Goal: Task Accomplishment & Management: Manage account settings

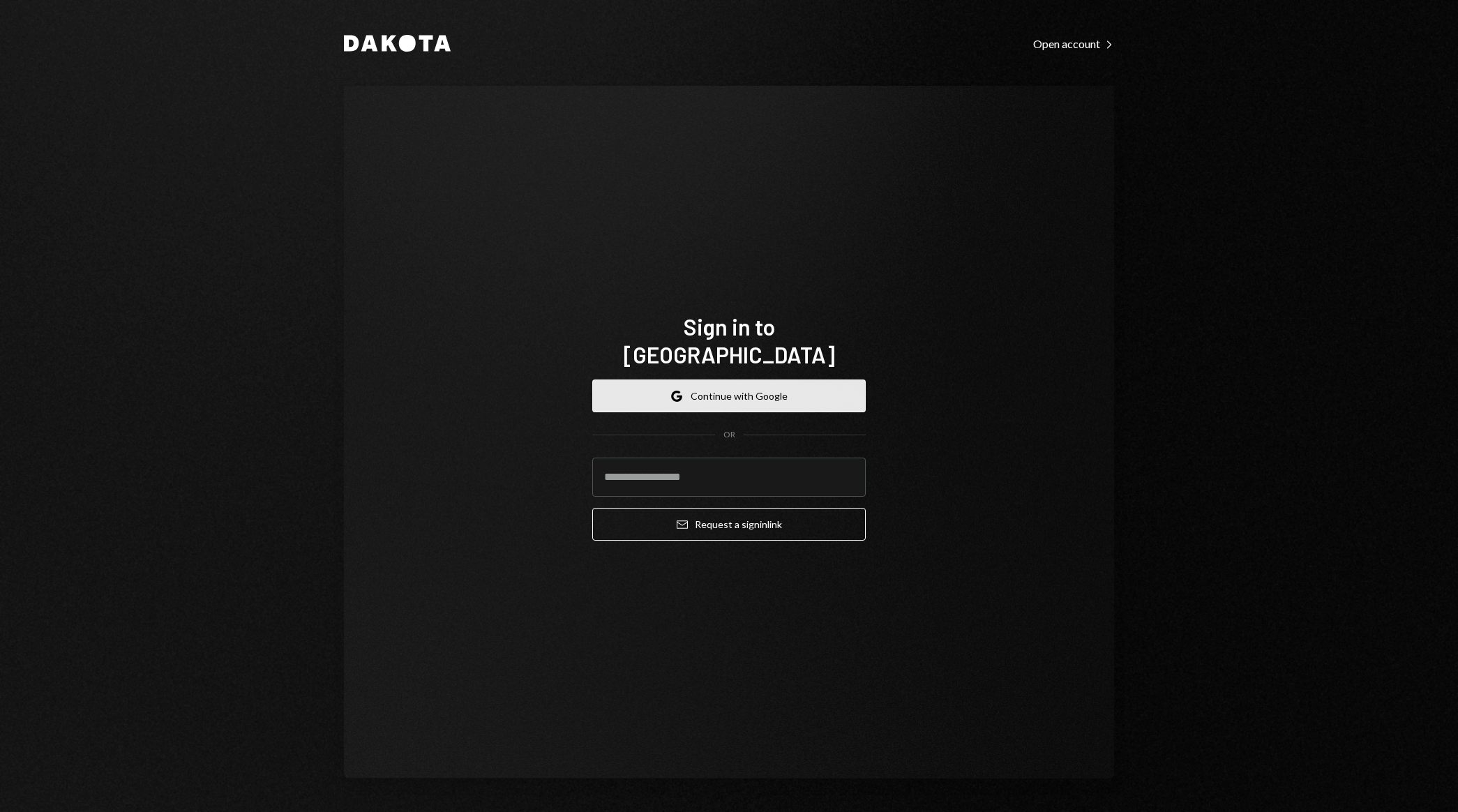
click at [699, 382] on button "Google Continue with Google" at bounding box center [729, 395] width 274 height 33
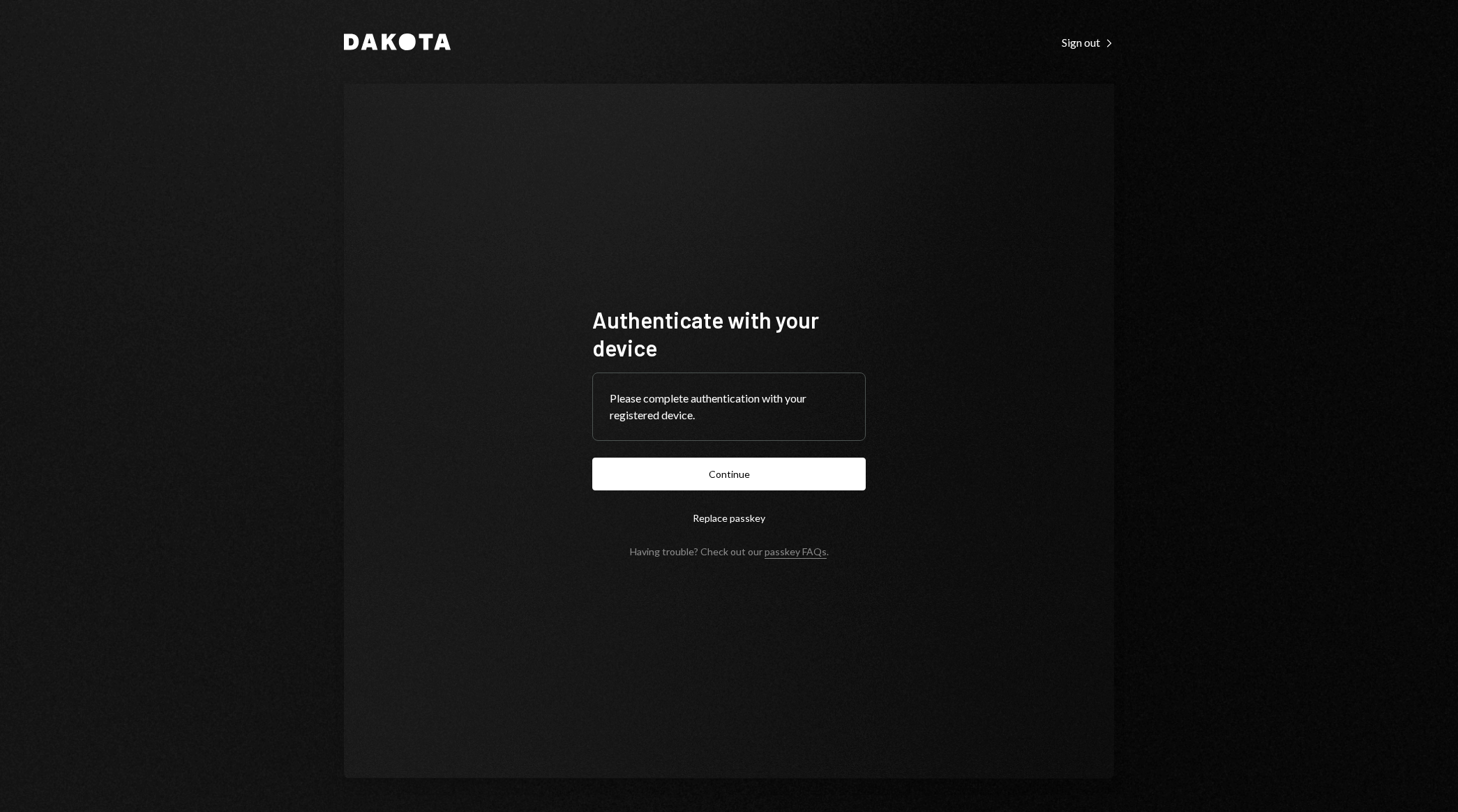
click at [757, 470] on button "Continue" at bounding box center [729, 474] width 274 height 33
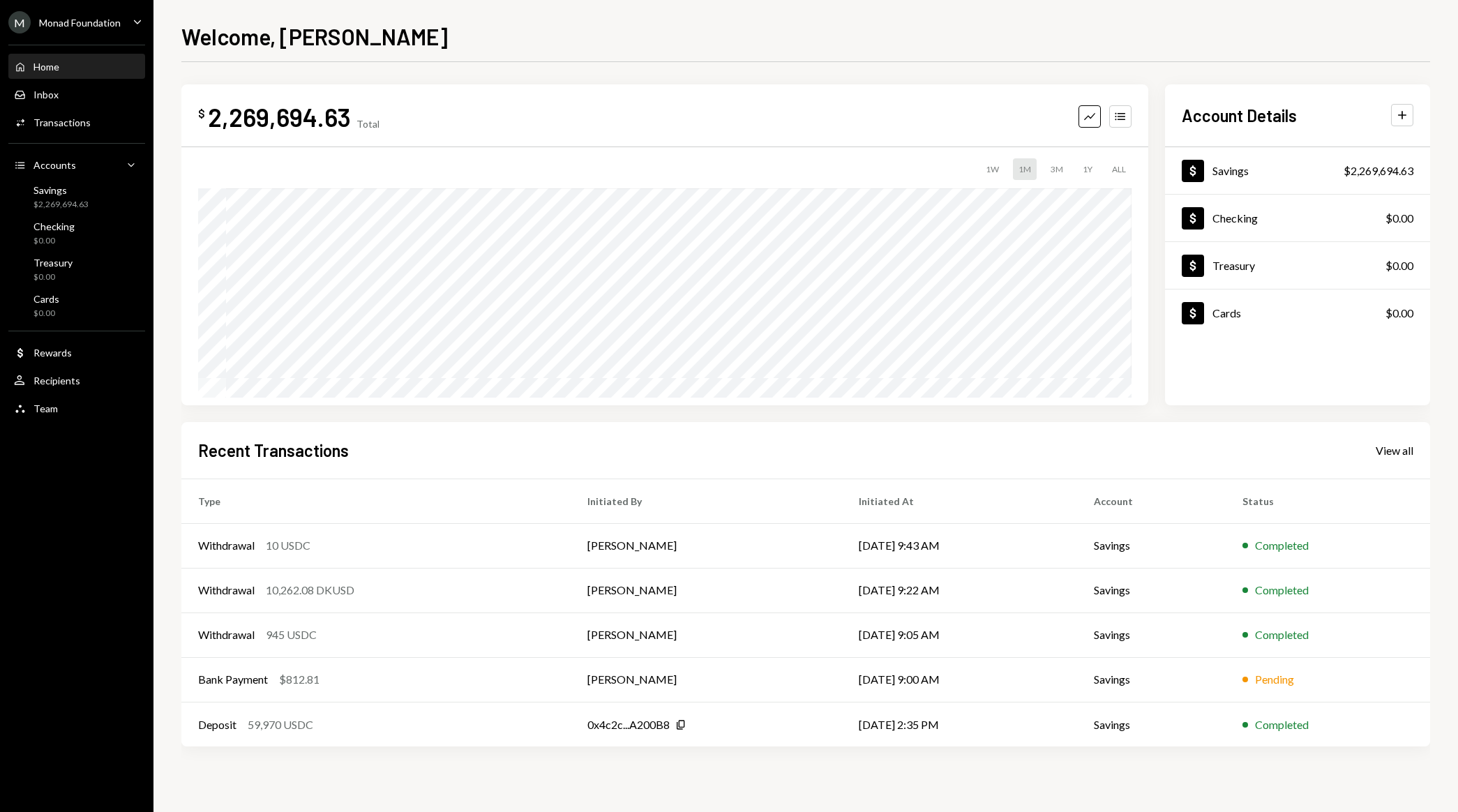
click at [1392, 440] on div "Recent Transactions View all" at bounding box center [805, 450] width 1215 height 23
click at [1395, 452] on div "View all" at bounding box center [1394, 450] width 38 height 14
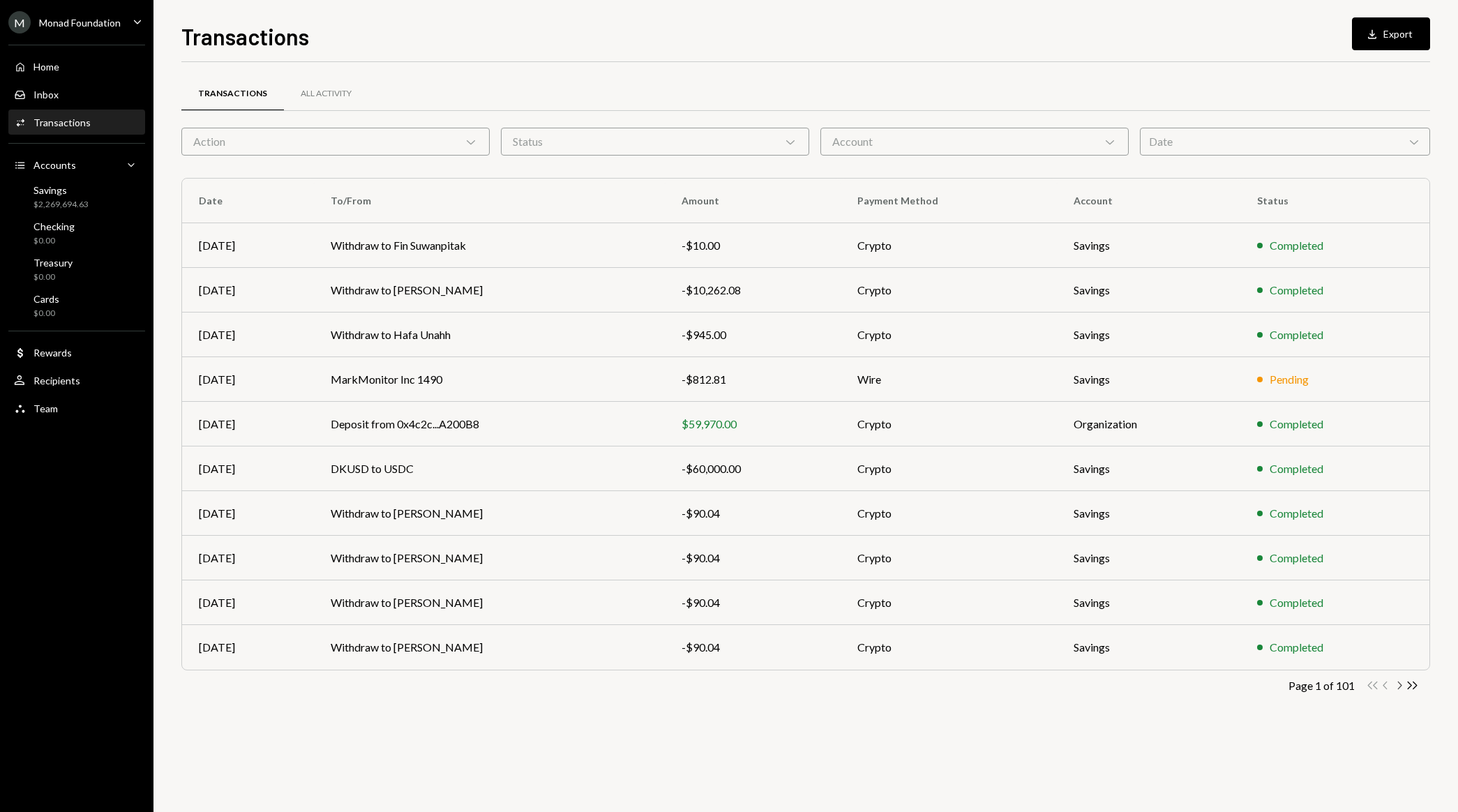
click at [1398, 683] on icon "Chevron Right" at bounding box center [1399, 685] width 13 height 13
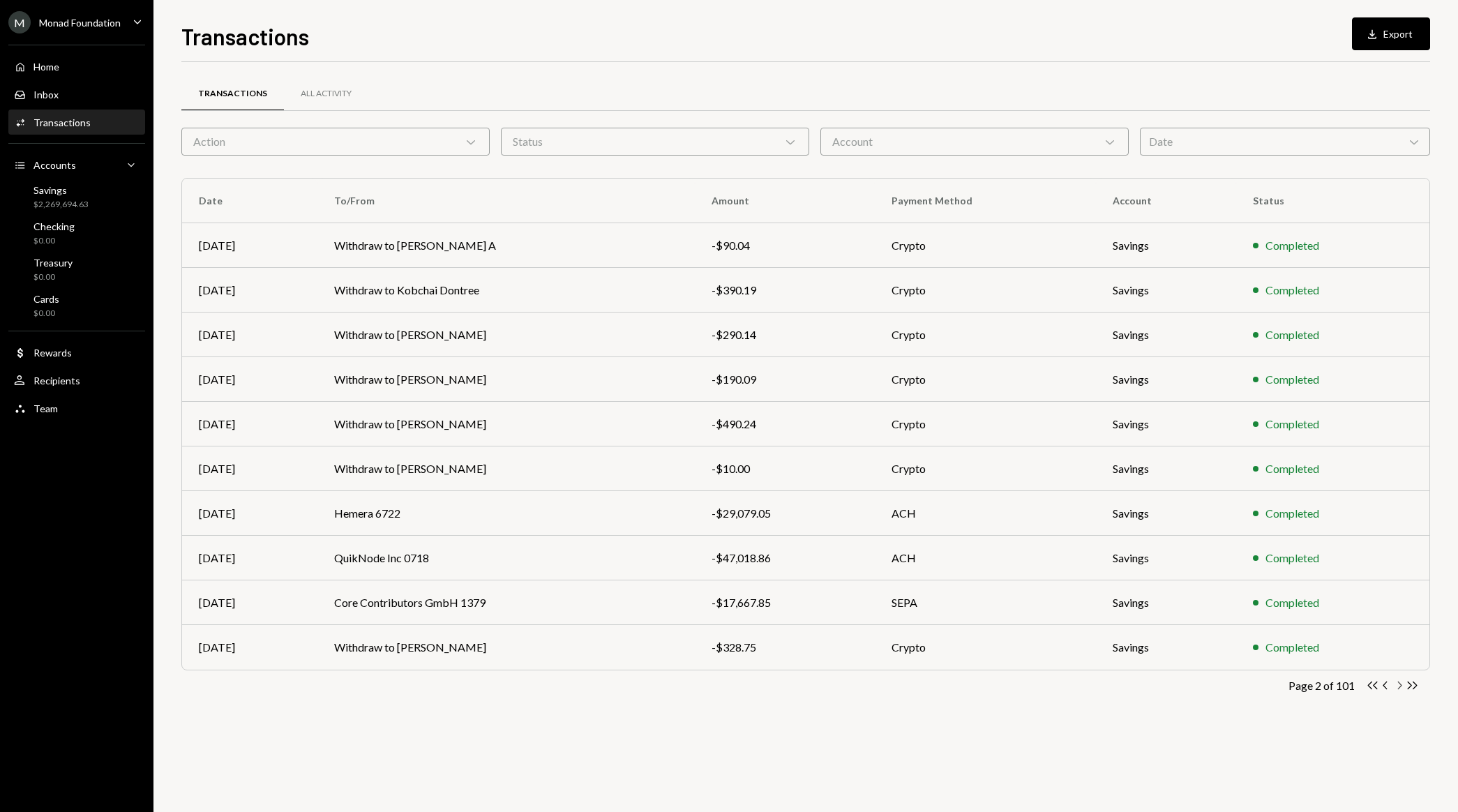
click at [1398, 686] on icon "Chevron Right" at bounding box center [1399, 685] width 13 height 13
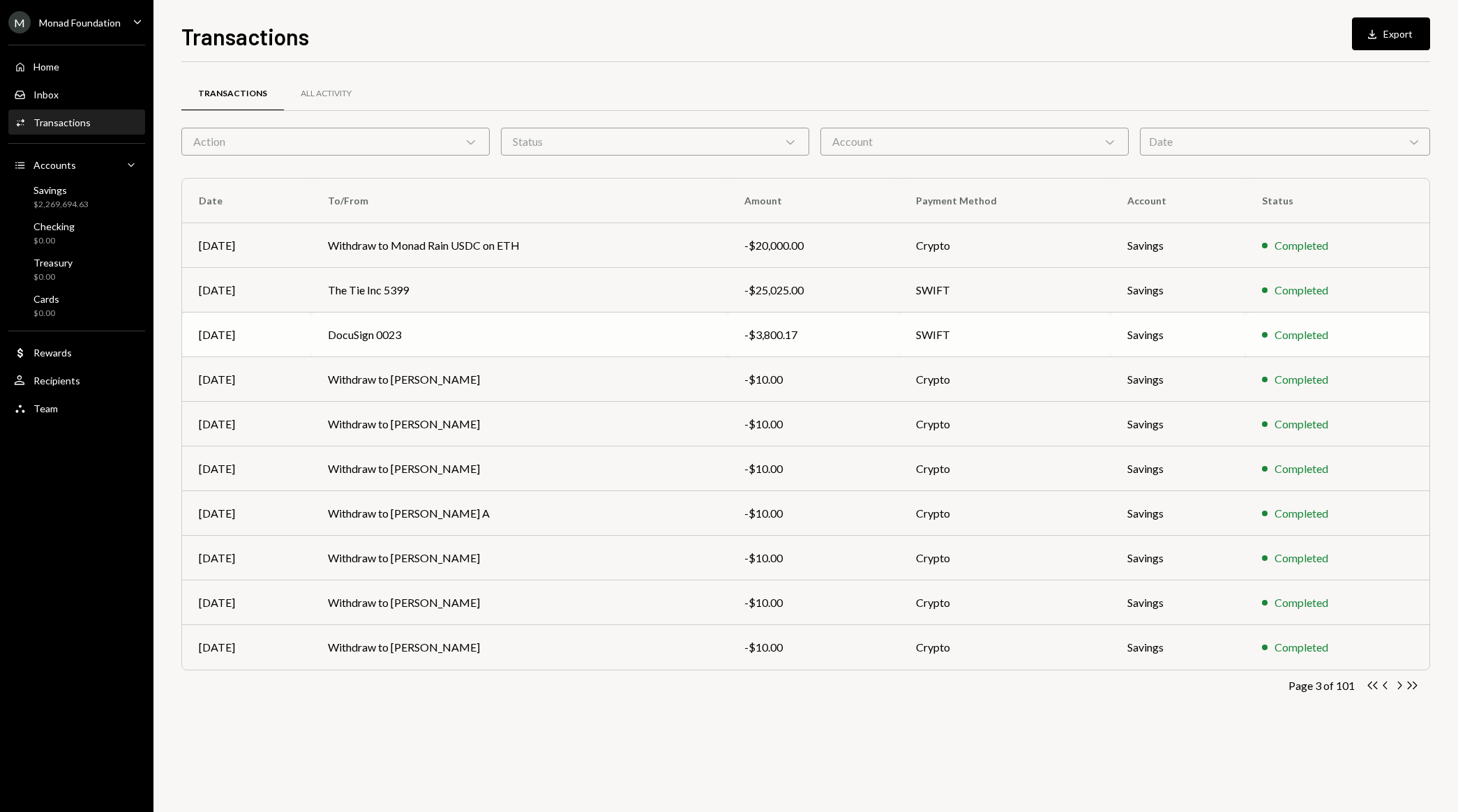
click at [833, 337] on div "-$3,800.17" at bounding box center [812, 335] width 138 height 17
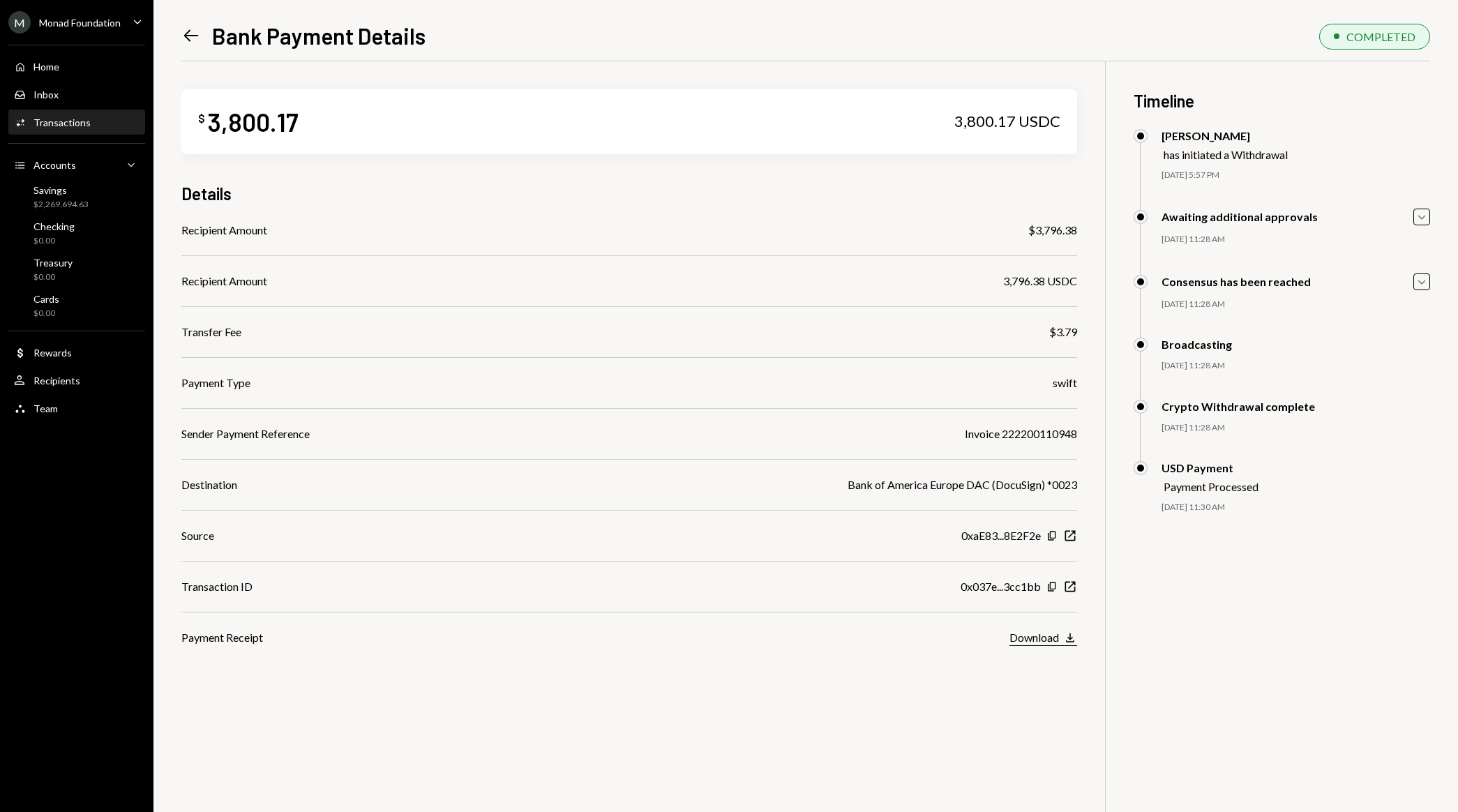
click at [1061, 635] on button "Download Download" at bounding box center [1043, 638] width 67 height 15
click at [183, 38] on icon "Left Arrow" at bounding box center [191, 35] width 20 height 20
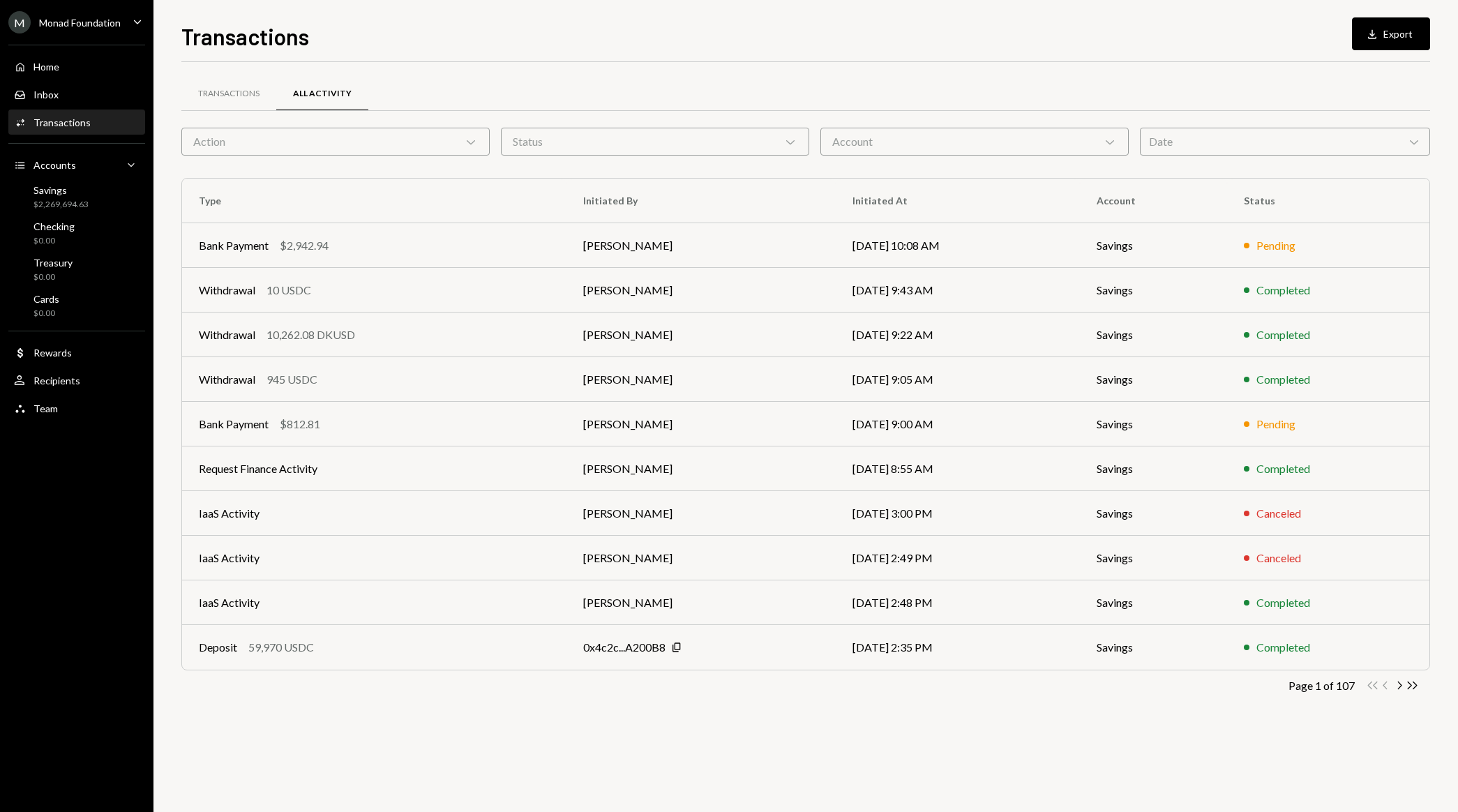
click at [351, 243] on div "Bank Payment $2,942.94" at bounding box center [373, 246] width 350 height 17
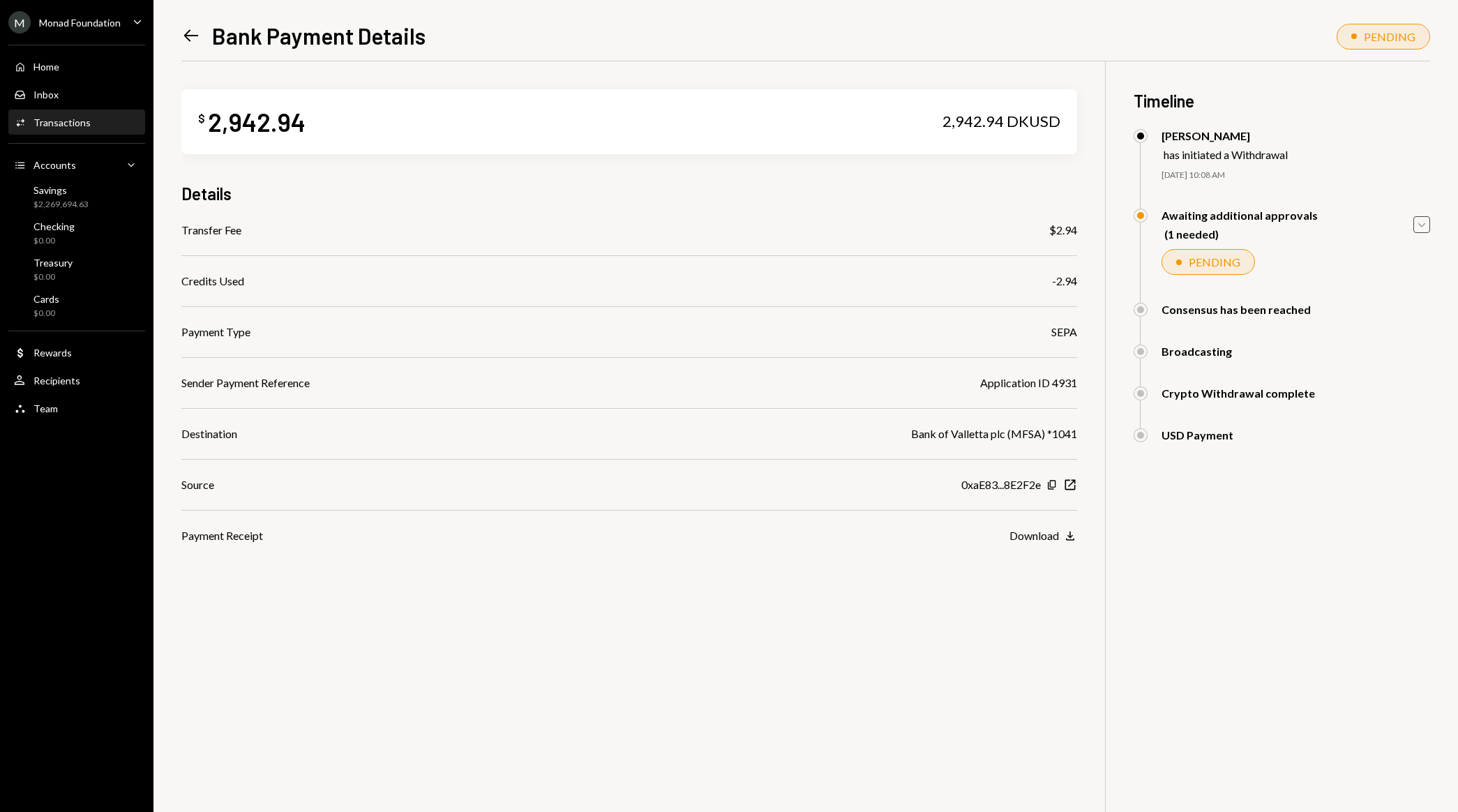
click at [1420, 224] on icon "Caret Down" at bounding box center [1421, 224] width 15 height 15
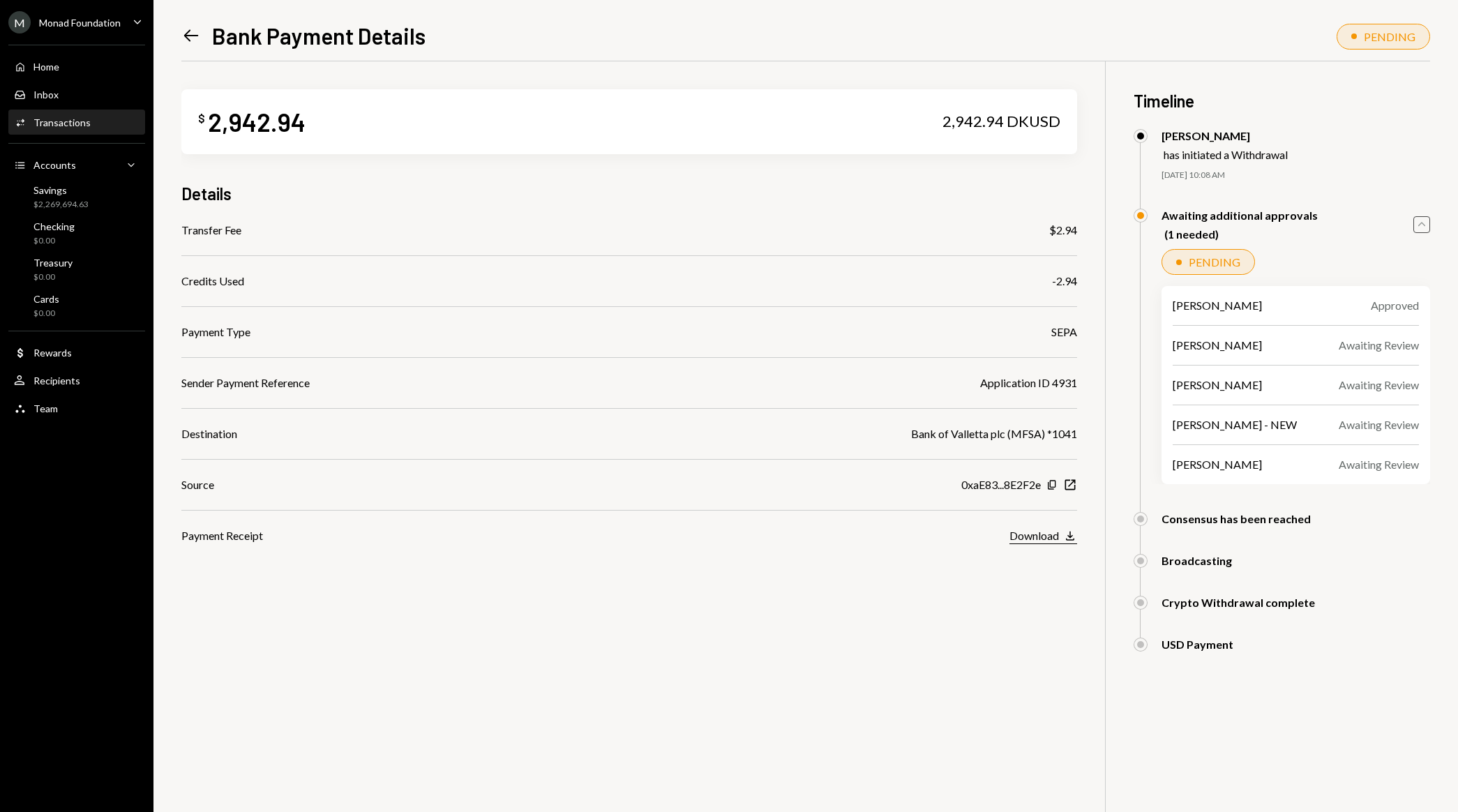
click at [1040, 539] on div "Download" at bounding box center [1034, 536] width 49 height 13
click at [62, 82] on link "Inbox Inbox" at bounding box center [77, 94] width 137 height 25
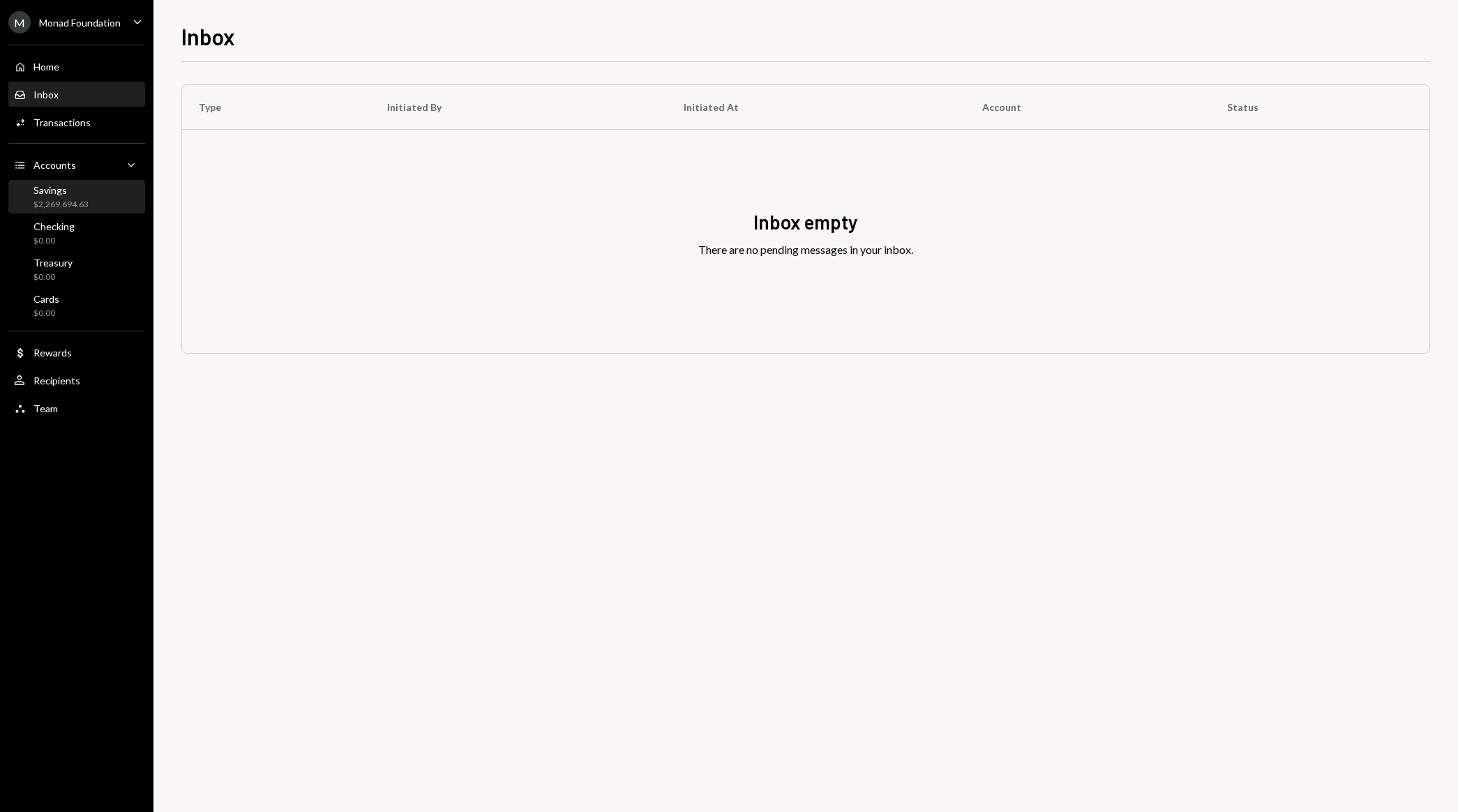
click at [92, 185] on div "Savings $2,269,694.63" at bounding box center [77, 198] width 125 height 27
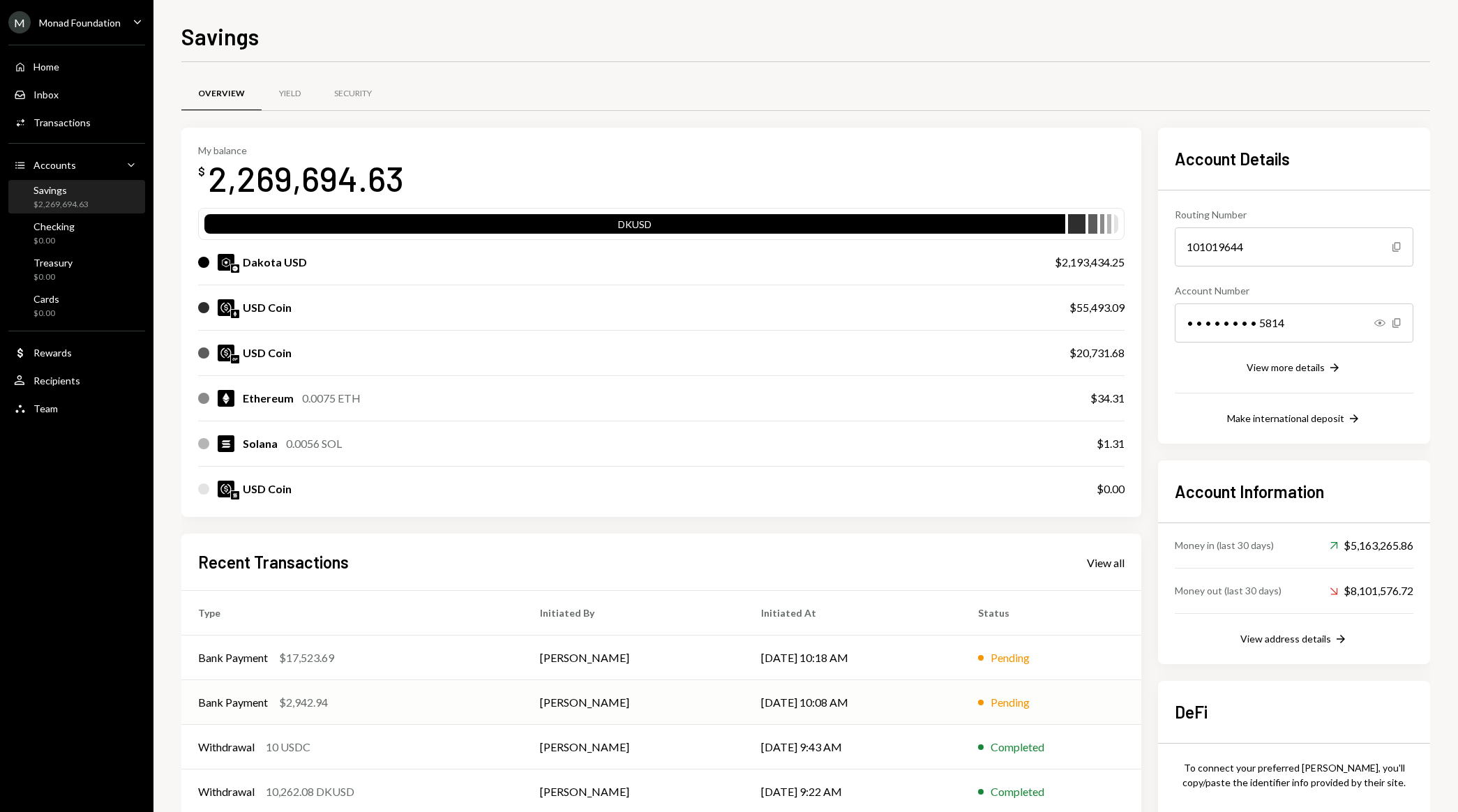
click at [372, 708] on div "Bank Payment $2,942.94" at bounding box center [352, 703] width 309 height 17
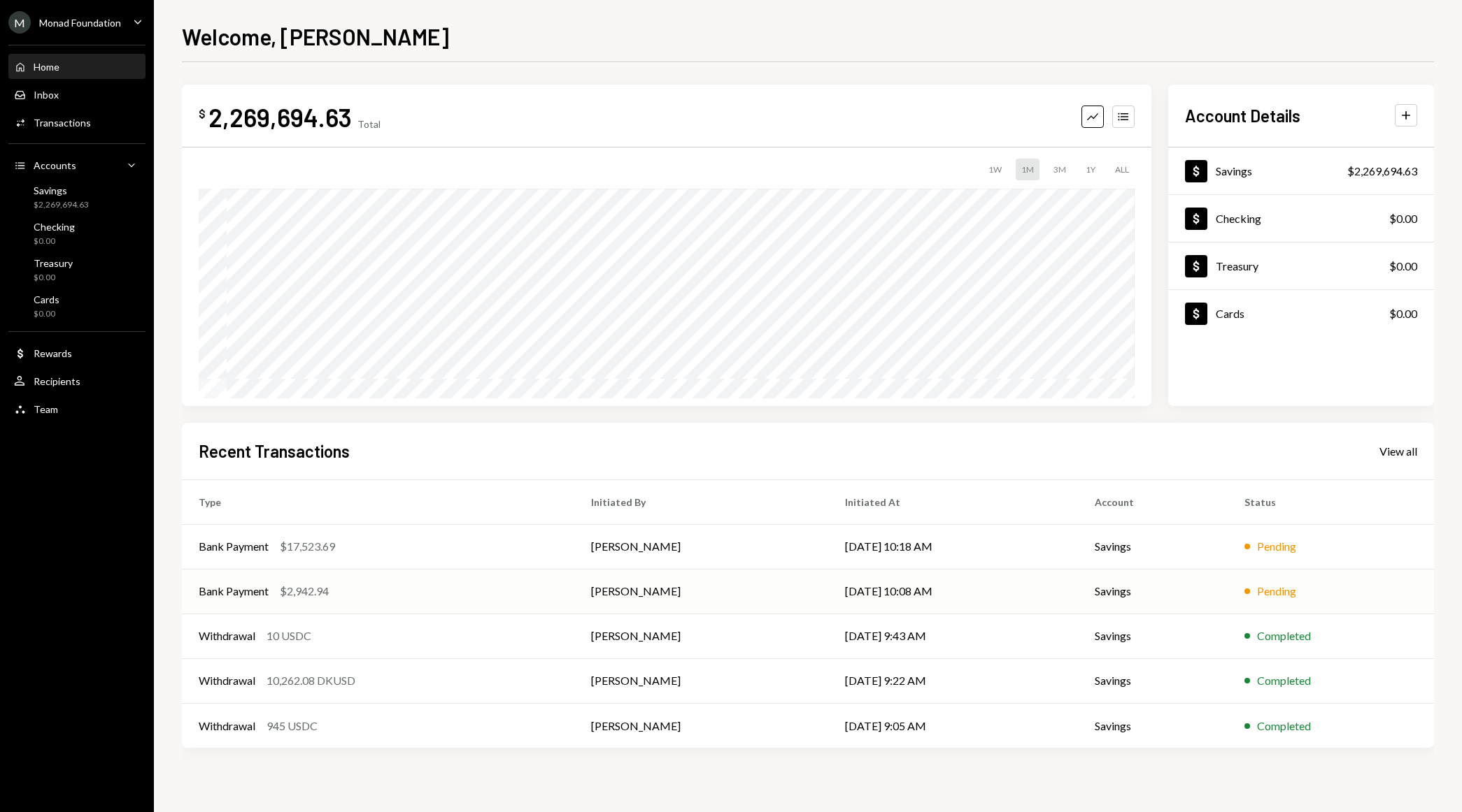
click at [374, 597] on div "Bank Payment $2,942.94" at bounding box center [378, 591] width 359 height 17
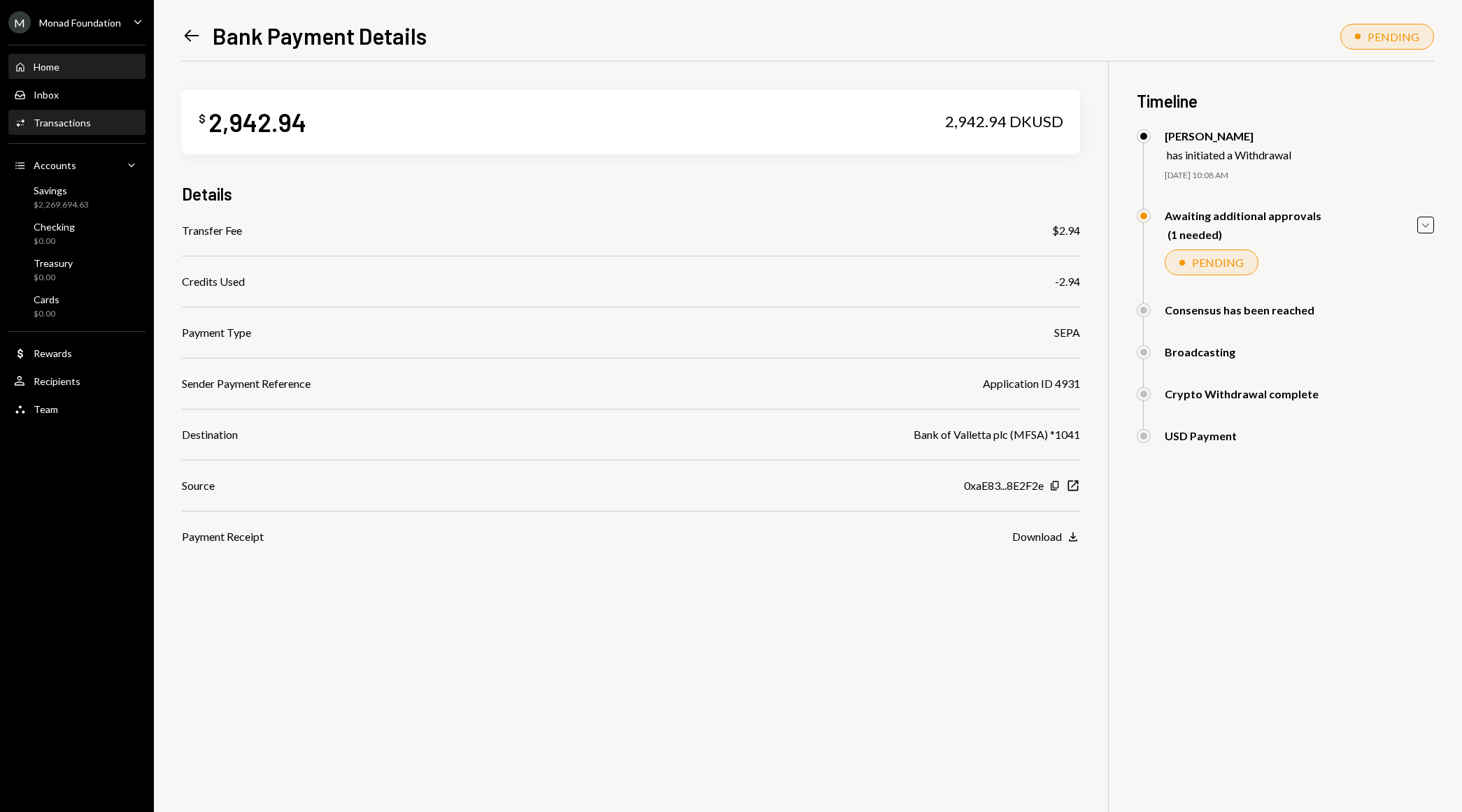
click at [75, 65] on div "Home Home" at bounding box center [77, 67] width 126 height 12
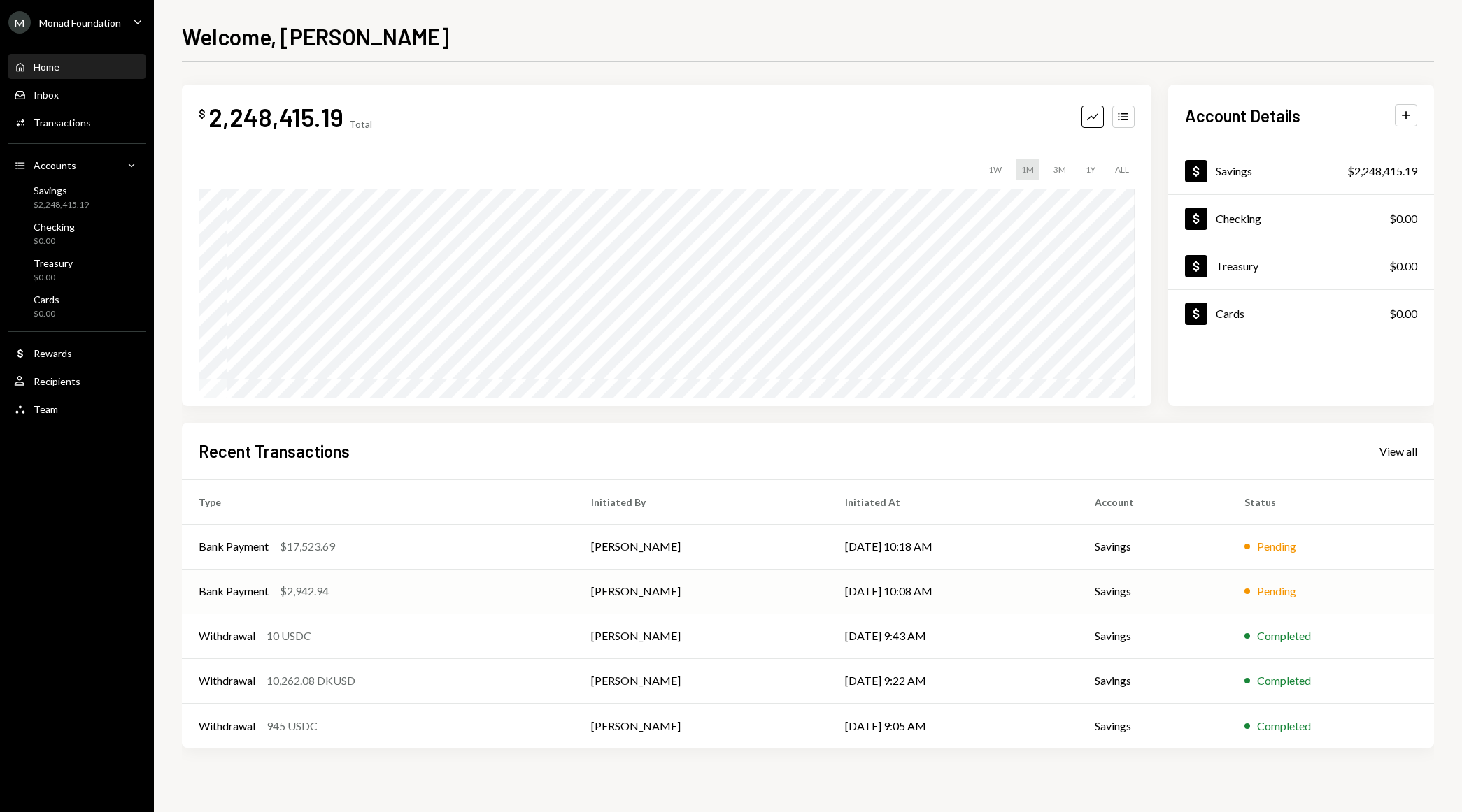
click at [615, 606] on td "[PERSON_NAME]" at bounding box center [701, 591] width 254 height 45
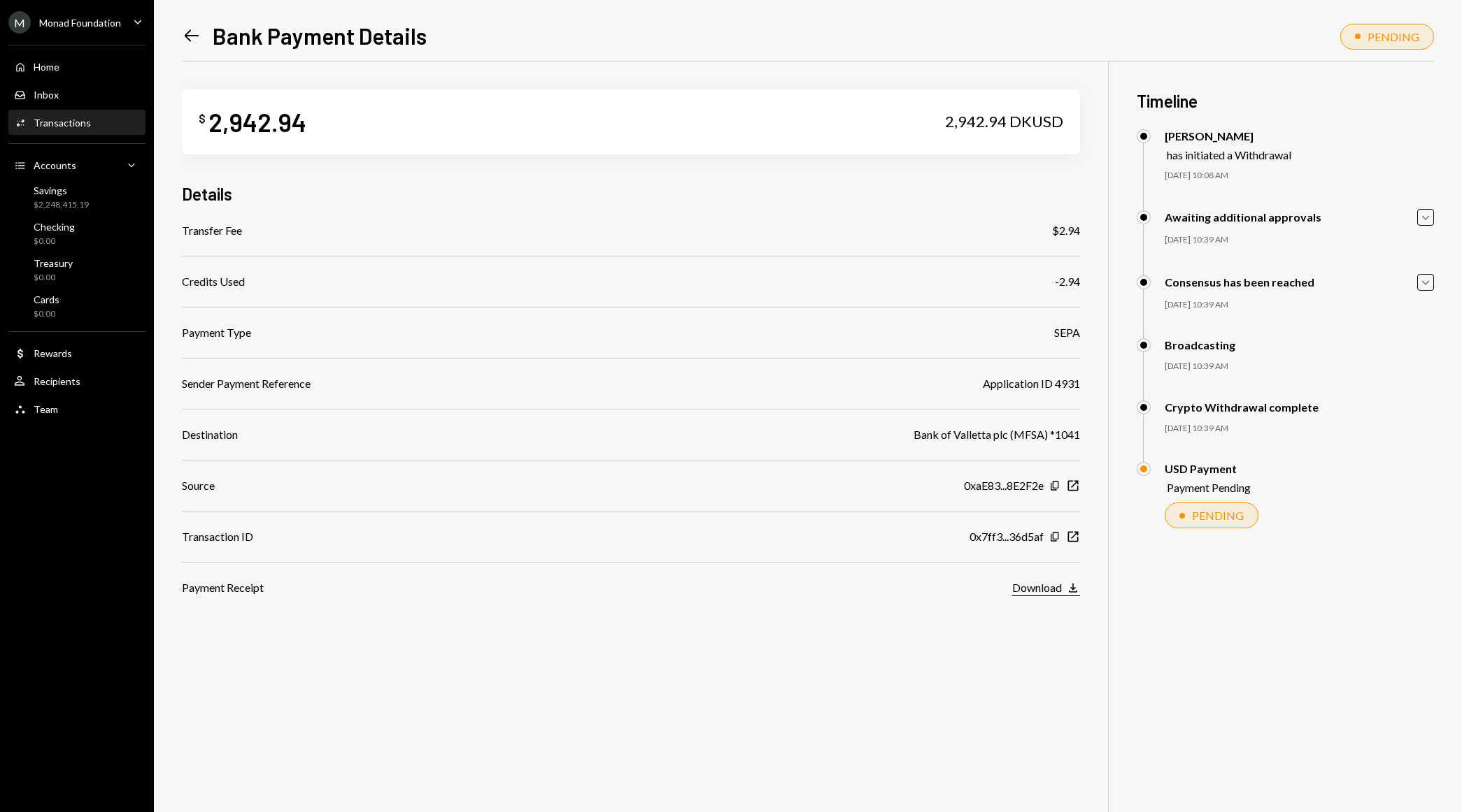
click at [1065, 586] on button "Download Download" at bounding box center [1046, 588] width 68 height 15
